Goal: Transaction & Acquisition: Purchase product/service

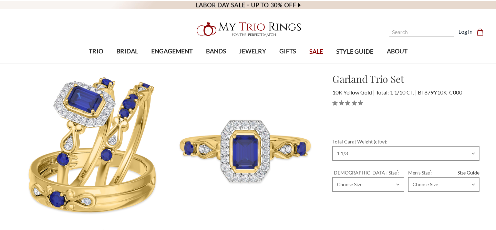
select select "18456138"
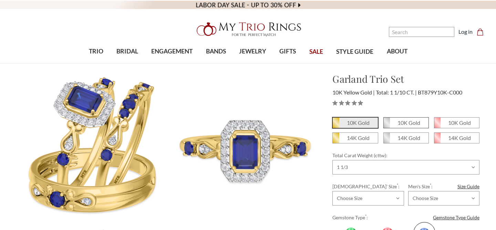
scroll to position [375, 0]
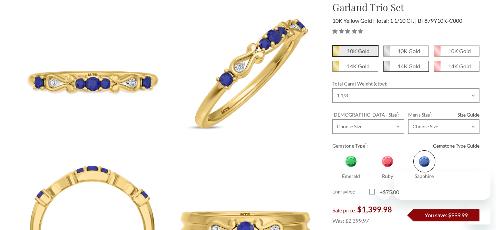
click at [406, 62] on span "14K Gold" at bounding box center [406, 66] width 45 height 10
click at [386, 69] on input "14K Gold" at bounding box center [386, 69] width 0 height 0
radio input "true"
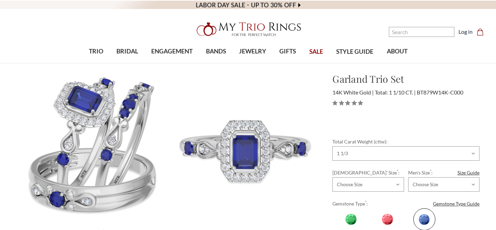
select select "18362860"
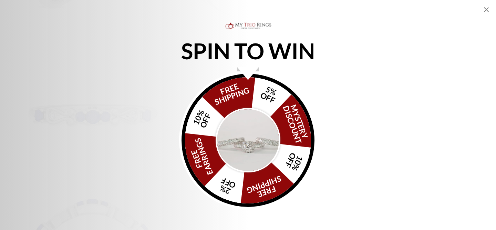
scroll to position [345, 0]
click at [235, 145] on img "Alia popup" at bounding box center [248, 140] width 65 height 65
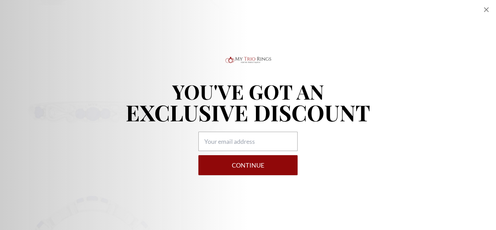
click at [489, 10] on icon "Close popup" at bounding box center [486, 10] width 8 height 8
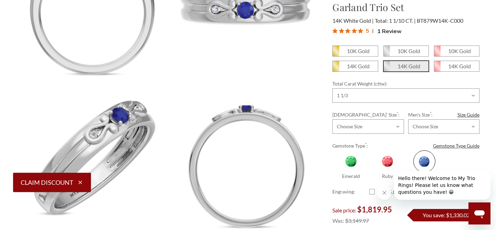
scroll to position [596, 0]
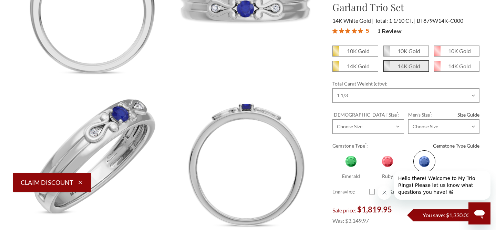
click at [41, 183] on button "Claim Discount" at bounding box center [52, 182] width 78 height 19
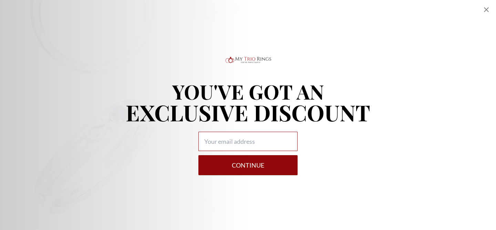
click at [281, 142] on input "Alia popup" at bounding box center [247, 141] width 99 height 19
type input "[EMAIL_ADDRESS][DOMAIN_NAME]"
click at [260, 168] on button "Continue" at bounding box center [247, 165] width 99 height 20
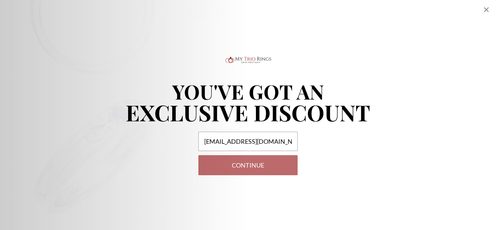
select select "US"
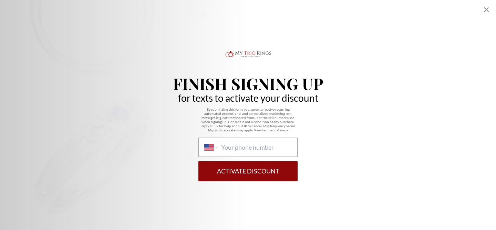
click at [266, 142] on div "International [GEOGRAPHIC_DATA] [GEOGRAPHIC_DATA] [GEOGRAPHIC_DATA] [GEOGRAPHIC…" at bounding box center [247, 146] width 99 height 19
click at [218, 143] on select "International [GEOGRAPHIC_DATA] [GEOGRAPHIC_DATA] [GEOGRAPHIC_DATA] [GEOGRAPHIC…" at bounding box center [210, 147] width 13 height 8
click at [261, 147] on input "International [GEOGRAPHIC_DATA] [GEOGRAPHIC_DATA] [GEOGRAPHIC_DATA] [GEOGRAPHIC…" at bounding box center [256, 147] width 71 height 8
type input "[PHONE_NUMBER]"
click at [260, 167] on button "Activate Discount" at bounding box center [247, 171] width 99 height 20
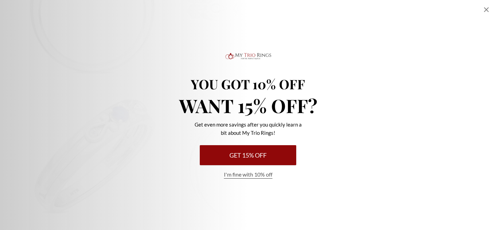
click at [282, 152] on button "Get 15% Off" at bounding box center [248, 155] width 96 height 20
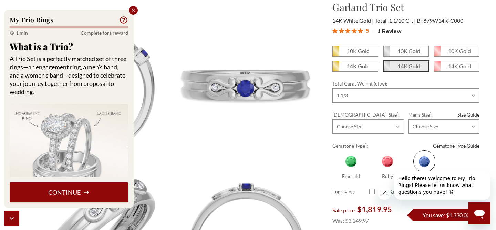
scroll to position [537, 0]
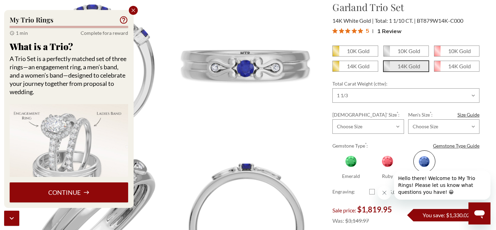
click at [97, 191] on button "Continue" at bounding box center [69, 192] width 118 height 20
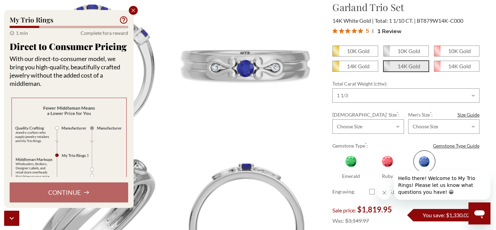
click at [130, 12] on icon "Close popup" at bounding box center [133, 10] width 6 height 6
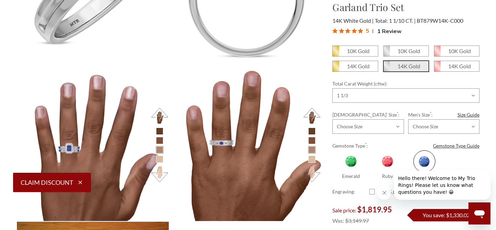
scroll to position [836, 0]
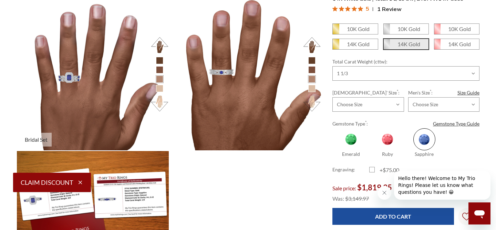
click at [160, 99] on button at bounding box center [159, 103] width 19 height 19
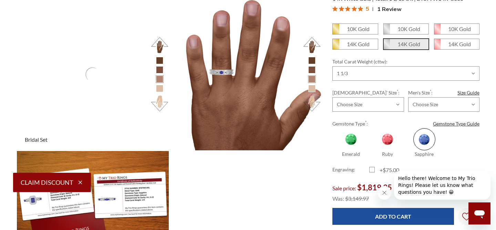
click at [160, 99] on button at bounding box center [159, 103] width 19 height 19
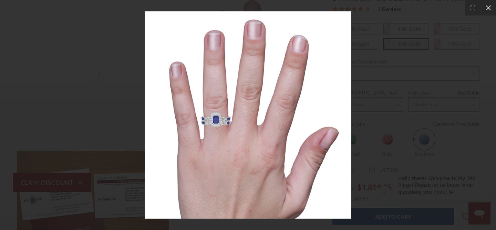
click at [490, 11] on icon at bounding box center [488, 7] width 7 height 7
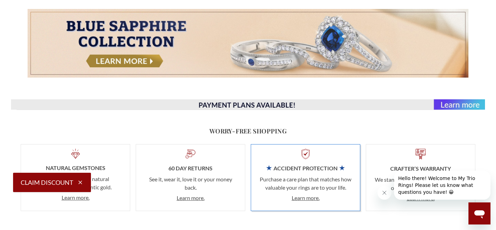
scroll to position [0, 0]
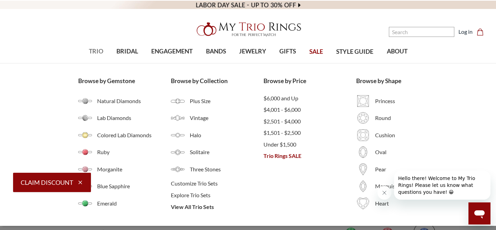
click at [99, 50] on span "TRIO" at bounding box center [96, 51] width 14 height 9
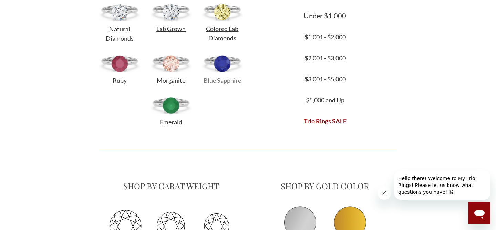
click at [227, 79] on span "Blue Sapphire" at bounding box center [223, 80] width 38 height 8
